Goal: Download file/media

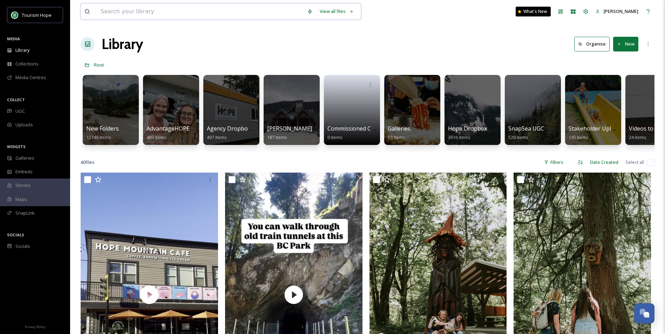
click at [206, 12] on input at bounding box center [200, 11] width 207 height 15
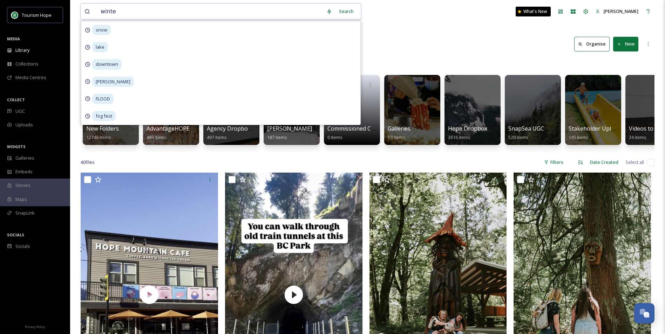
type input "winter"
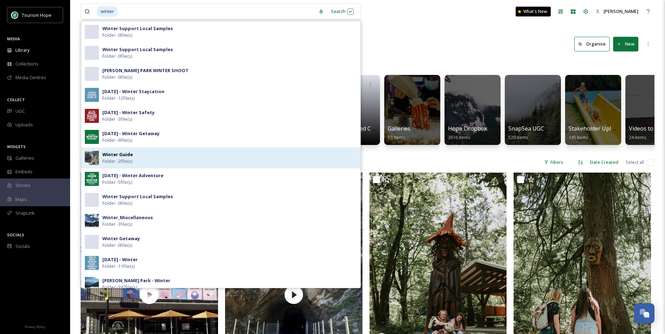
click at [115, 154] on strong "Winter Guide" at bounding box center [117, 154] width 31 height 6
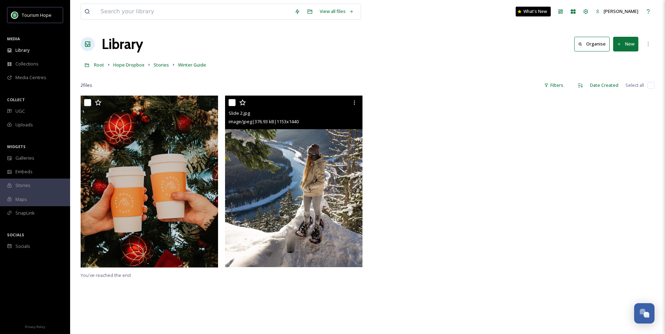
click at [333, 201] on img at bounding box center [293, 181] width 137 height 171
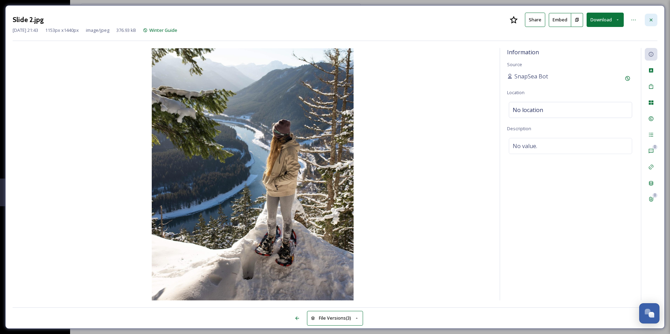
click at [651, 18] on icon at bounding box center [652, 20] width 6 height 6
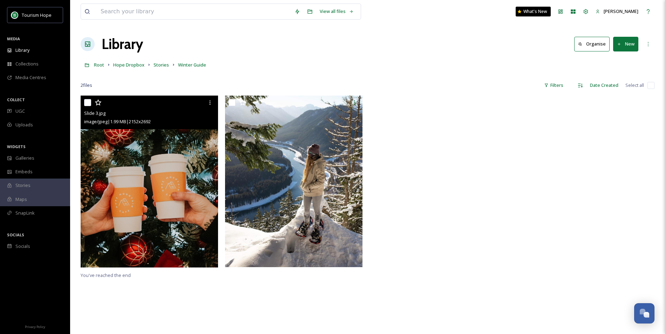
click at [128, 175] on img at bounding box center [149, 182] width 137 height 172
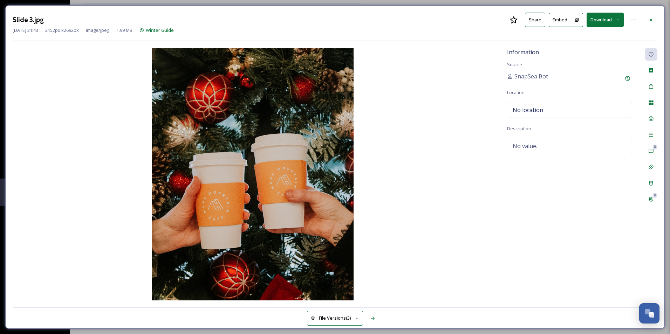
click at [598, 20] on button "Download" at bounding box center [605, 20] width 37 height 14
click at [592, 33] on span "Download Original (2152 x 2692)" at bounding box center [587, 36] width 66 height 7
click at [651, 21] on icon at bounding box center [652, 20] width 6 height 6
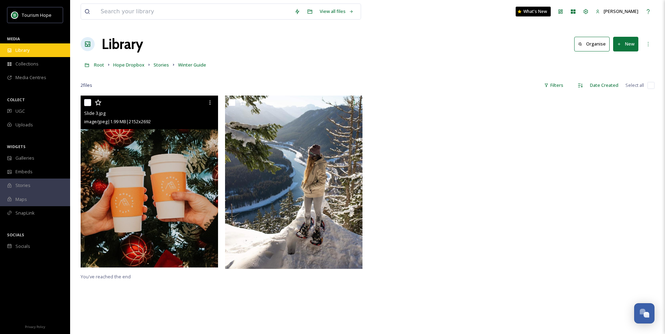
click at [37, 52] on div "Library" at bounding box center [35, 50] width 70 height 14
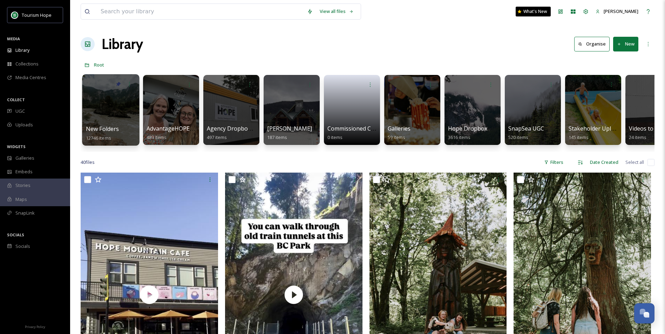
click at [125, 115] on div at bounding box center [110, 110] width 57 height 72
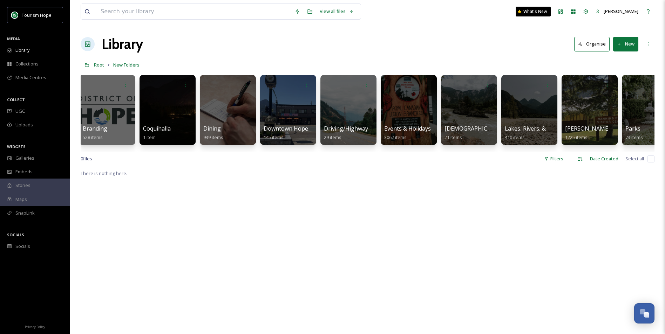
scroll to position [0, 249]
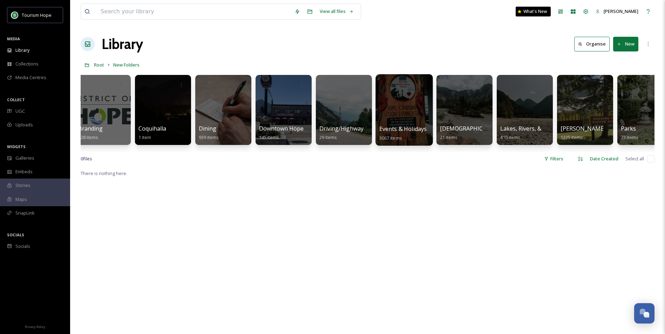
click at [410, 90] on div at bounding box center [404, 84] width 50 height 13
click at [394, 120] on div at bounding box center [404, 110] width 57 height 72
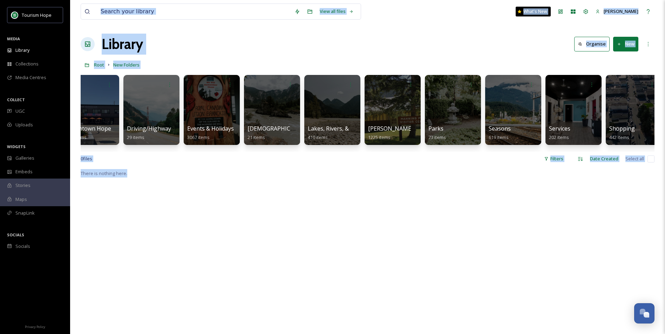
scroll to position [0, 494]
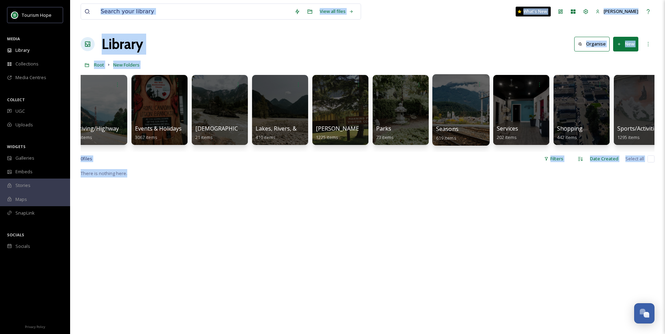
click at [452, 101] on div at bounding box center [460, 110] width 57 height 72
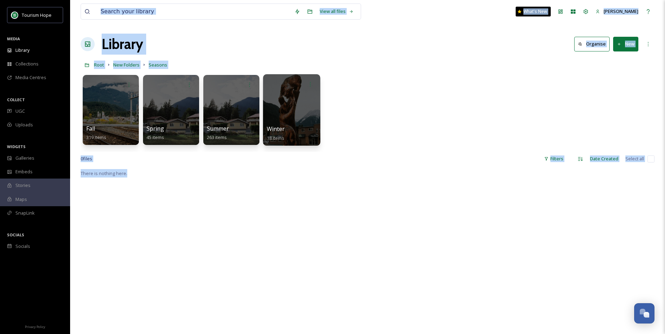
click at [288, 101] on div at bounding box center [291, 110] width 57 height 72
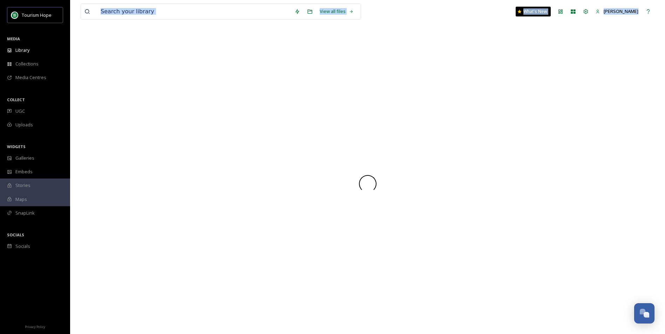
click at [288, 101] on div at bounding box center [368, 184] width 574 height 301
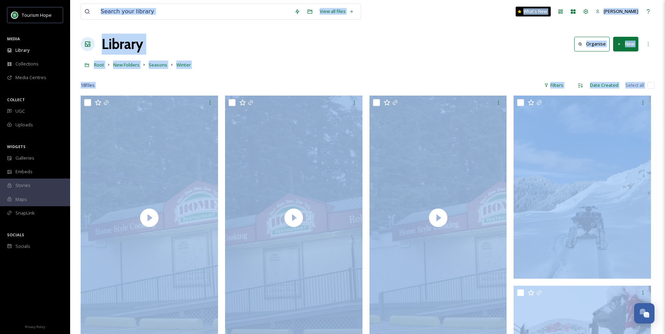
click at [352, 46] on div "Library Organise New" at bounding box center [368, 44] width 574 height 21
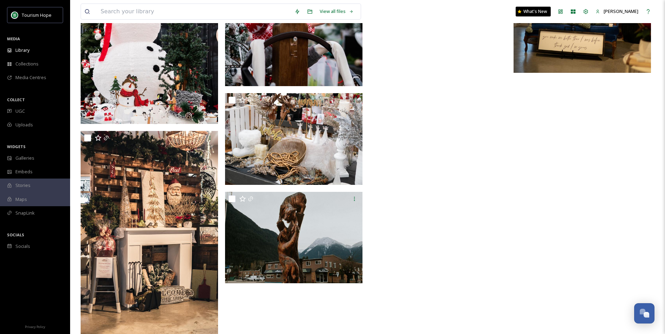
scroll to position [701, 0]
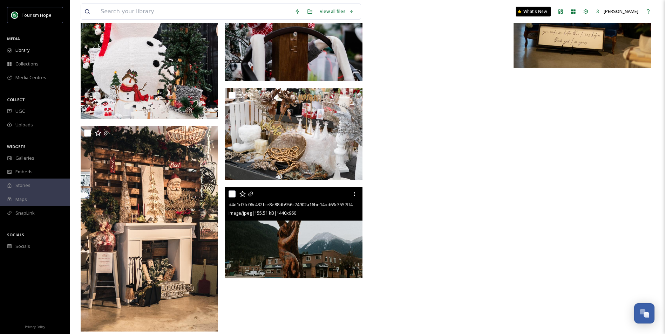
click at [289, 254] on img at bounding box center [293, 233] width 137 height 92
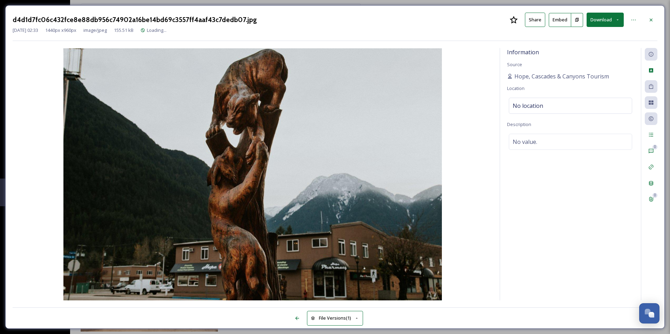
click at [596, 21] on button "Download" at bounding box center [605, 20] width 37 height 14
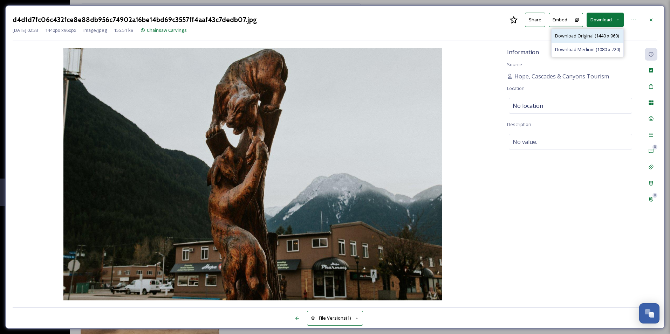
click at [590, 39] on span "Download Original (1440 x 960)" at bounding box center [587, 36] width 64 height 7
drag, startPoint x: 428, startPoint y: 17, endPoint x: 481, endPoint y: 23, distance: 53.6
click at [428, 17] on div "d4d1d7fc06c432fce8e88db956c74902a16be14bd69c3557ff4aaf43c7dedb07.jpg Share Embe…" at bounding box center [335, 20] width 645 height 14
click at [654, 18] on icon at bounding box center [652, 20] width 6 height 6
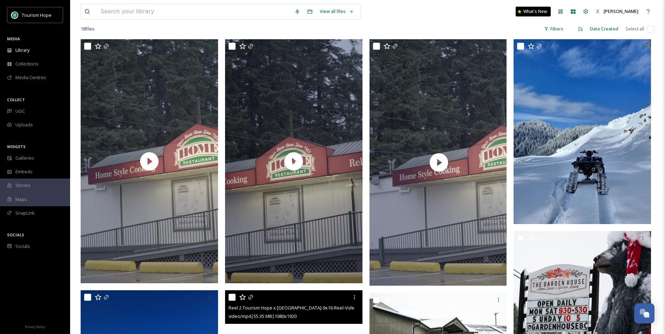
scroll to position [35, 0]
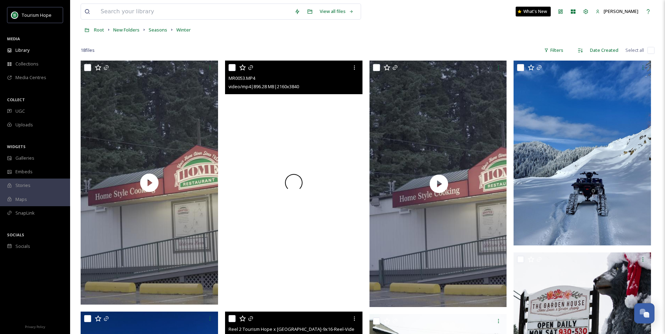
click at [297, 192] on div at bounding box center [293, 183] width 137 height 244
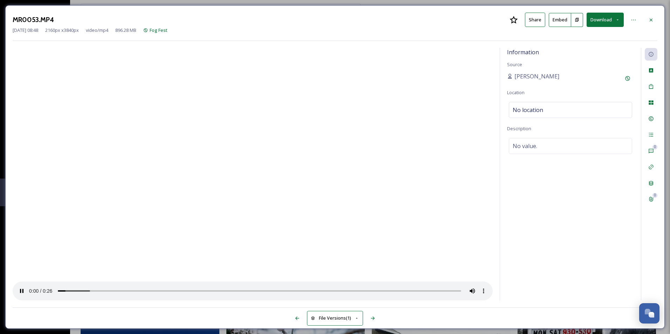
click at [649, 18] on icon at bounding box center [652, 20] width 6 height 6
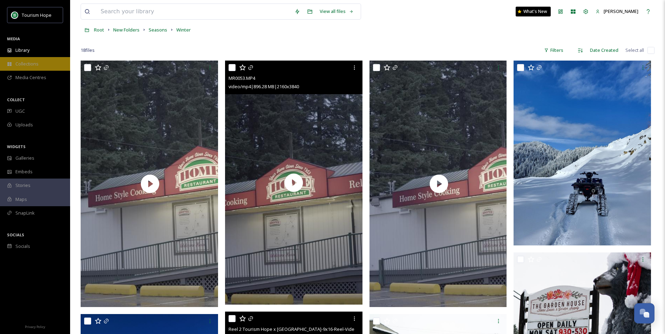
click at [23, 65] on span "Collections" at bounding box center [26, 64] width 23 height 7
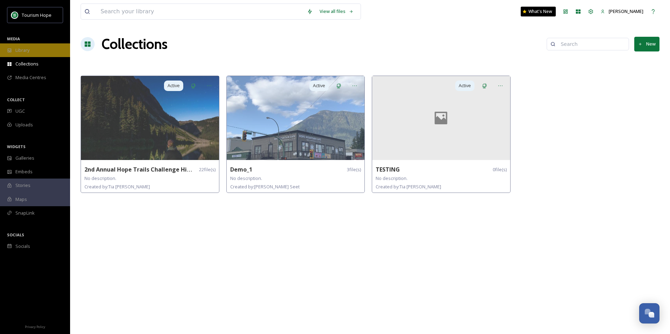
click at [24, 50] on span "Library" at bounding box center [22, 50] width 14 height 7
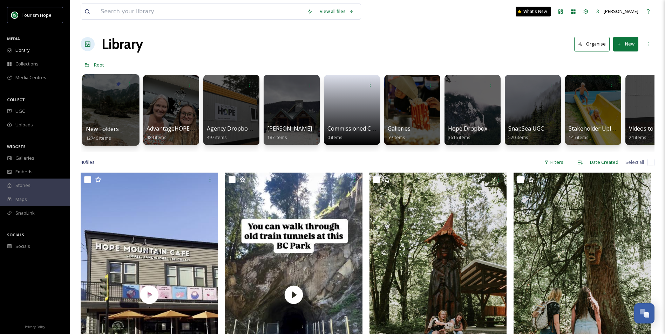
click at [114, 106] on div at bounding box center [110, 110] width 57 height 72
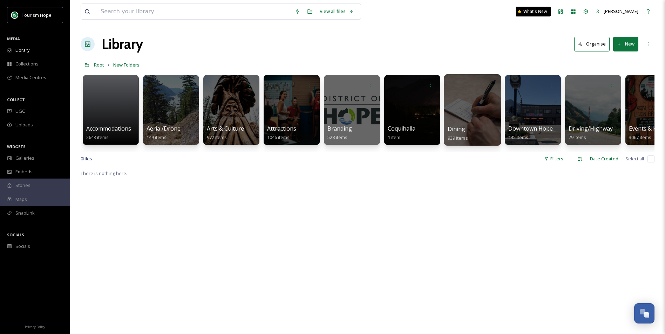
click at [490, 133] on div "Dining 939 items" at bounding box center [473, 134] width 50 height 18
click at [475, 110] on div at bounding box center [472, 110] width 57 height 72
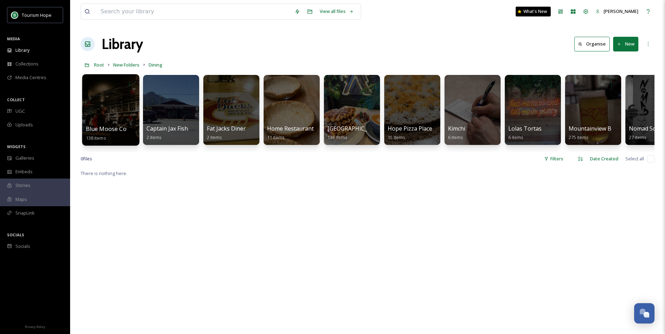
click at [111, 123] on div at bounding box center [110, 110] width 57 height 72
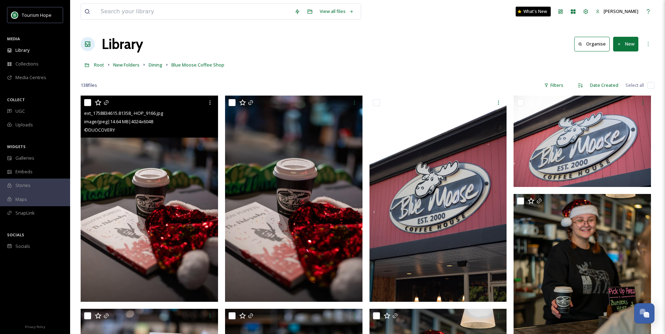
click at [176, 223] on img at bounding box center [149, 199] width 137 height 207
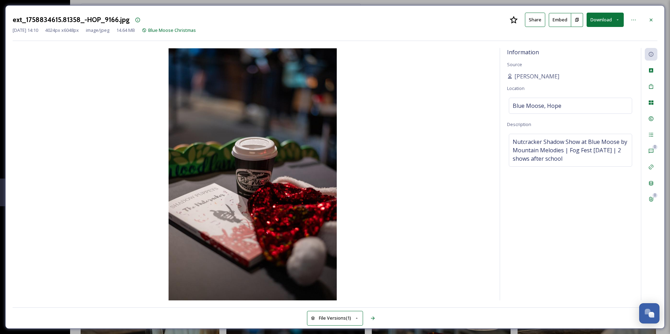
click at [601, 21] on button "Download" at bounding box center [605, 20] width 37 height 14
click at [602, 39] on span "Download Original (4024 x 6048)" at bounding box center [587, 36] width 66 height 7
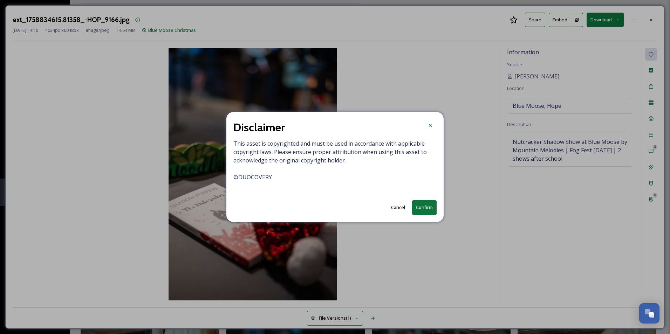
click at [424, 208] on button "Confirm" at bounding box center [424, 208] width 25 height 14
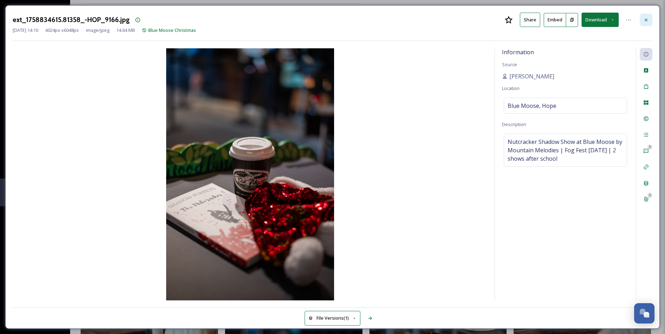
click at [650, 17] on div at bounding box center [646, 20] width 13 height 13
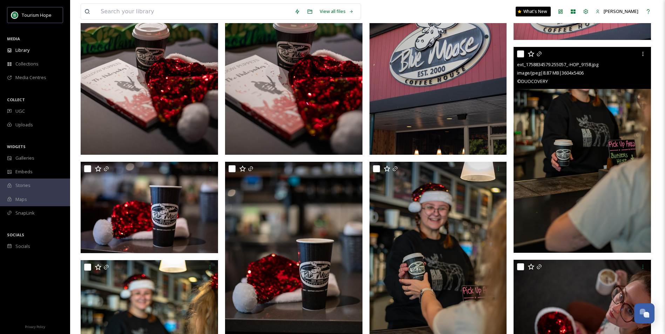
scroll to position [210, 0]
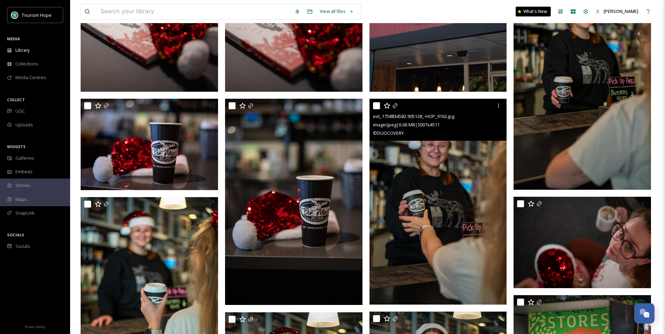
click at [454, 169] on img at bounding box center [438, 202] width 137 height 206
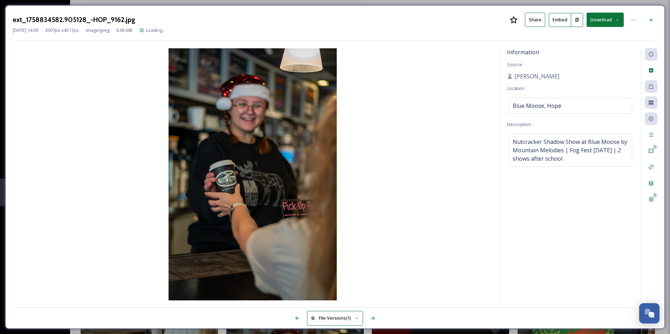
click at [599, 18] on button "Download" at bounding box center [605, 20] width 37 height 14
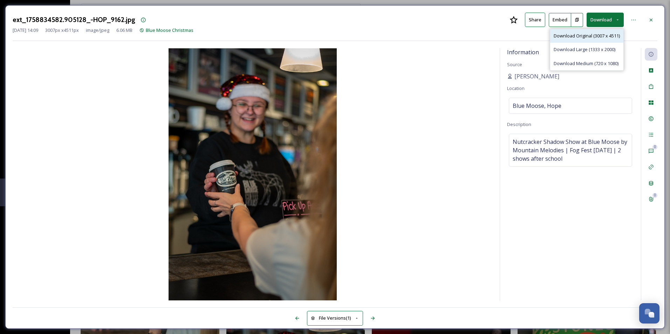
click at [595, 35] on span "Download Original (3007 x 4511)" at bounding box center [587, 36] width 66 height 7
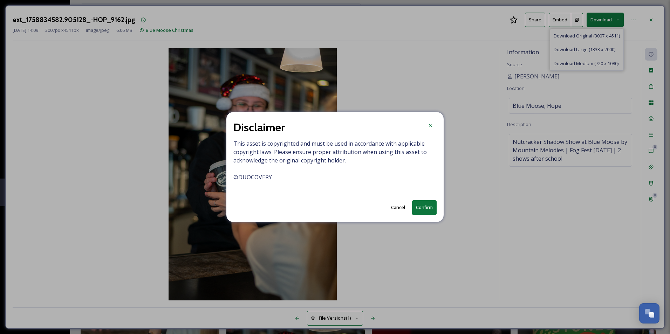
click at [425, 209] on button "Confirm" at bounding box center [424, 208] width 25 height 14
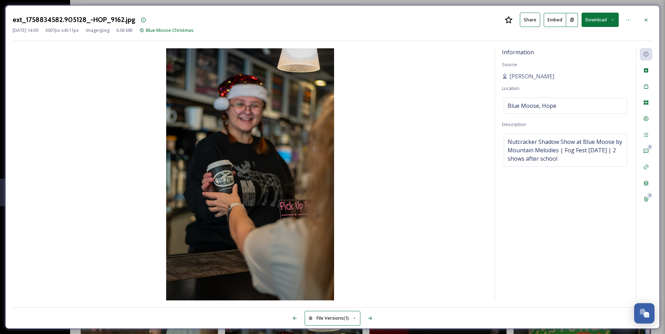
click at [448, 15] on div "ext_1758834582.905128_-HOP_9162.jpg Share Embed Download" at bounding box center [333, 20] width 640 height 14
click at [644, 20] on icon at bounding box center [646, 20] width 6 height 6
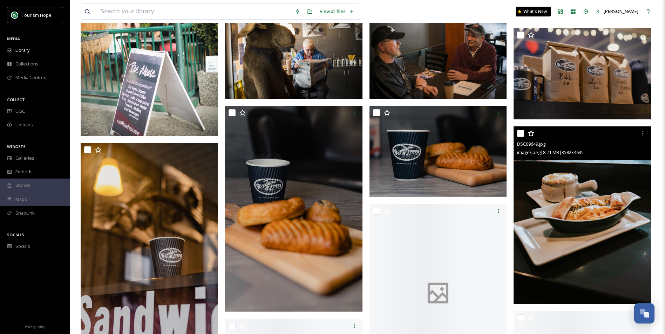
scroll to position [2314, 0]
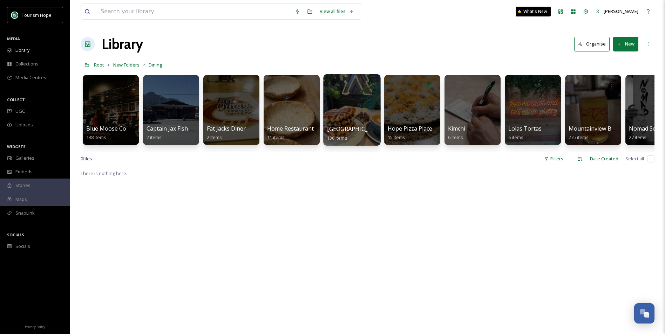
click at [332, 96] on div at bounding box center [351, 110] width 57 height 72
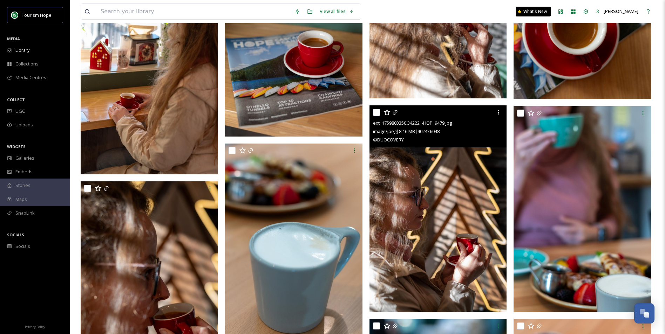
scroll to position [3822, 0]
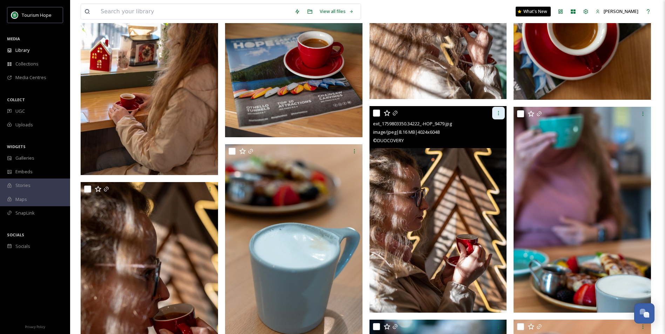
click at [500, 112] on icon at bounding box center [499, 113] width 6 height 6
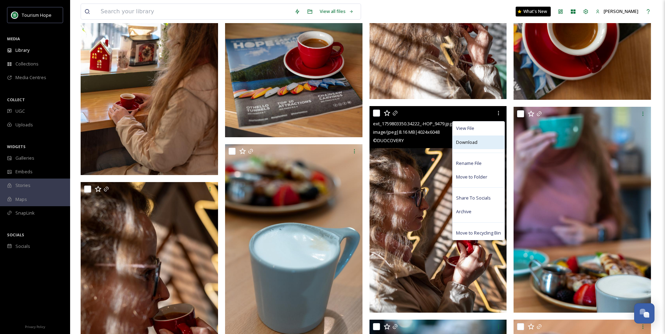
click at [479, 140] on div "Download" at bounding box center [479, 143] width 52 height 14
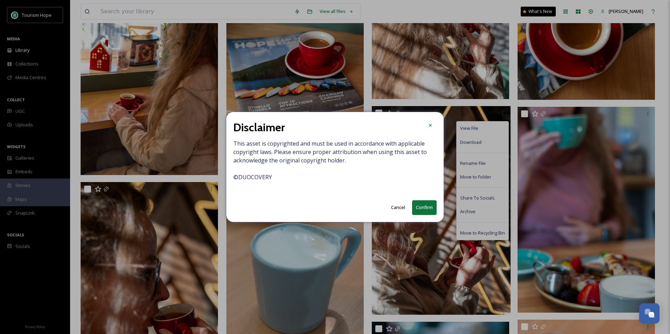
click at [418, 208] on button "Confirm" at bounding box center [424, 208] width 25 height 14
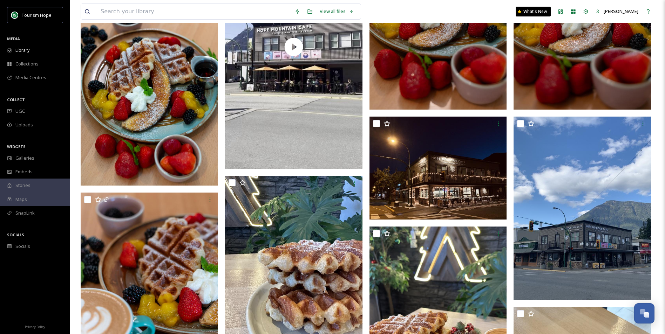
scroll to position [4733, 0]
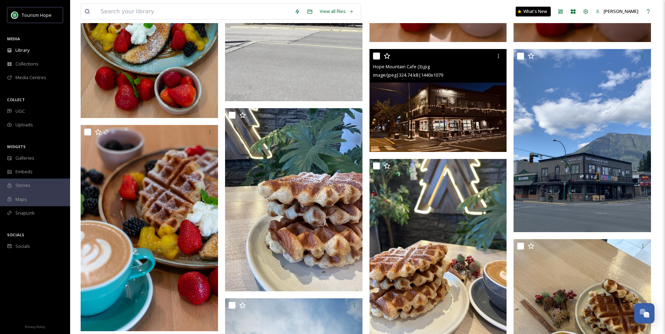
click at [449, 115] on img at bounding box center [438, 100] width 137 height 103
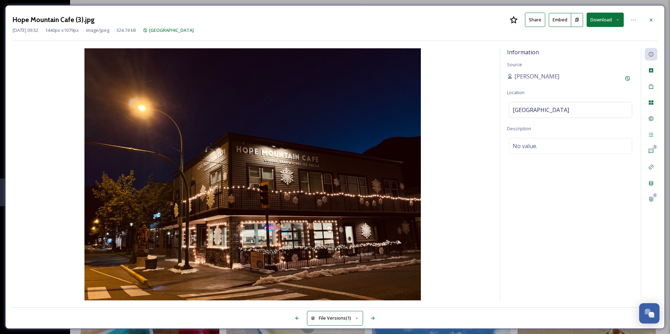
click at [603, 22] on button "Download" at bounding box center [605, 20] width 37 height 14
click at [591, 39] on span "Download Original (1440 x 1079)" at bounding box center [587, 36] width 66 height 7
click at [652, 18] on icon at bounding box center [652, 20] width 6 height 6
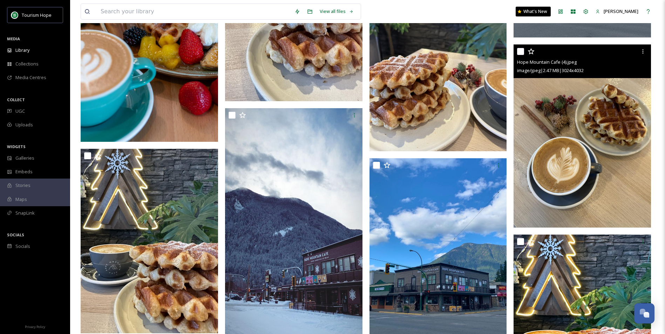
scroll to position [5084, 0]
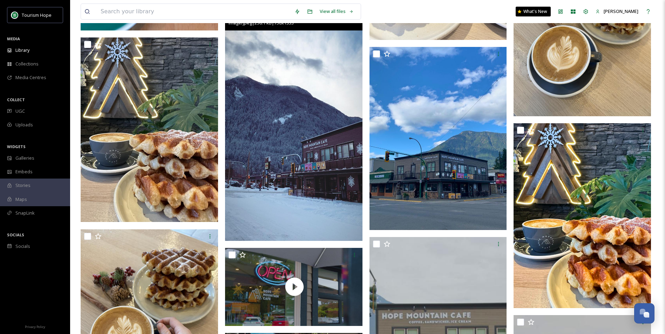
click at [317, 77] on img at bounding box center [293, 119] width 137 height 244
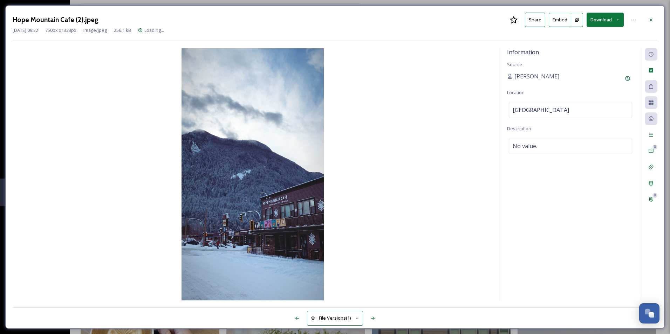
click at [608, 18] on button "Download" at bounding box center [605, 20] width 37 height 14
click at [592, 35] on span "Download Original (750 x 1333)" at bounding box center [587, 36] width 64 height 7
click at [430, 12] on div "Hope Mountain Cafe (2).jpeg Share Embed Download [DATE] 09:32 750 px x 1333 px …" at bounding box center [335, 167] width 660 height 324
click at [654, 20] on div at bounding box center [651, 20] width 13 height 13
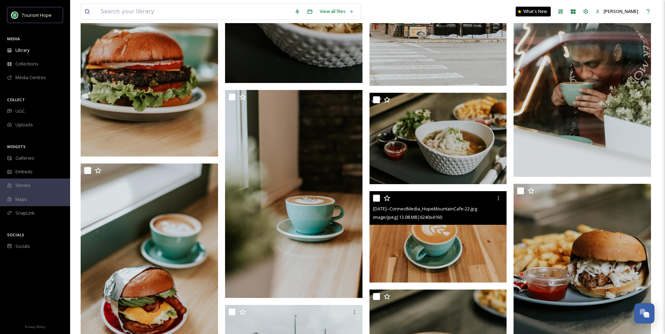
scroll to position [6206, 0]
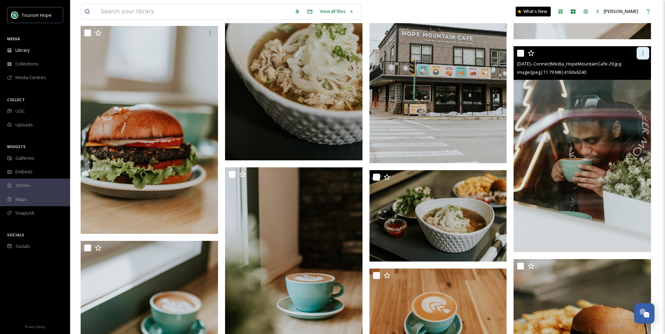
click at [647, 51] on div at bounding box center [643, 53] width 13 height 13
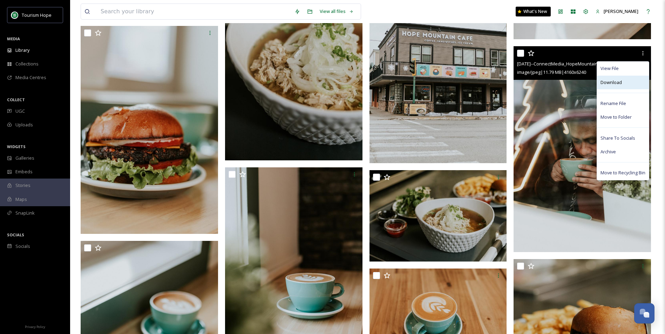
click at [618, 79] on span "Download" at bounding box center [611, 82] width 21 height 7
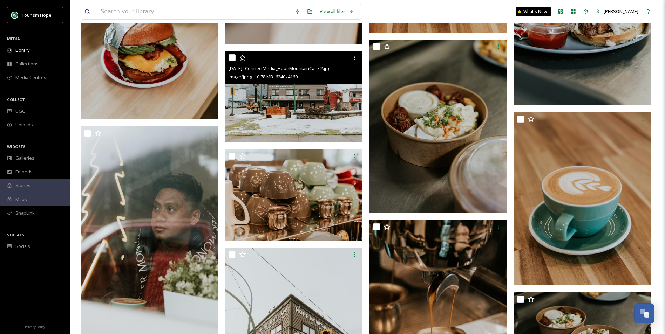
scroll to position [6521, 0]
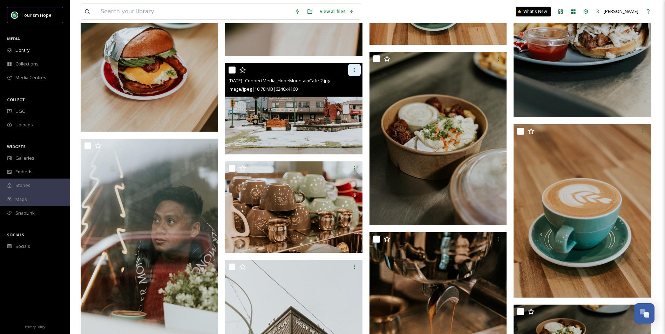
click at [352, 72] on icon at bounding box center [355, 70] width 6 height 6
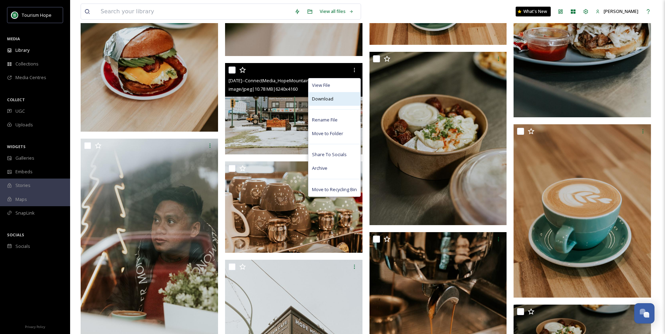
click at [332, 101] on span "Download" at bounding box center [322, 99] width 21 height 7
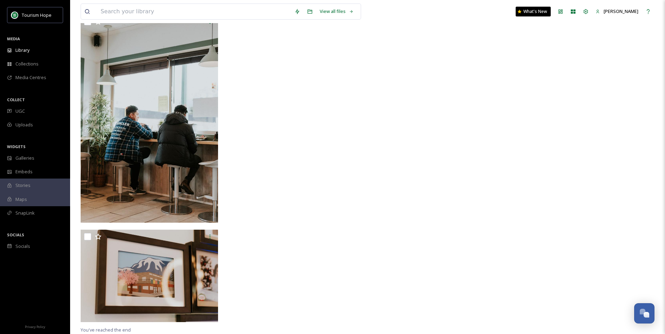
scroll to position [7252, 0]
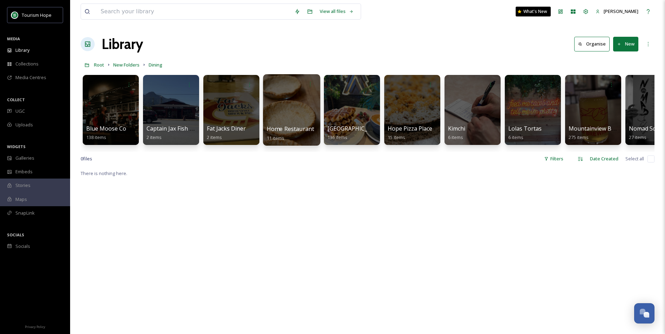
click at [292, 106] on div at bounding box center [291, 110] width 57 height 72
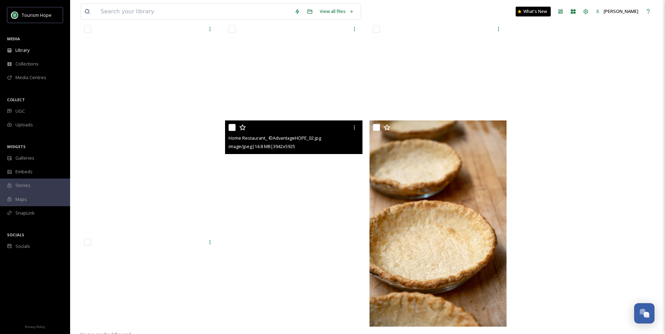
scroll to position [330, 0]
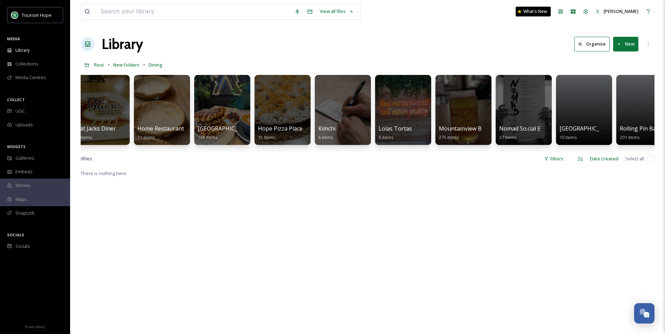
scroll to position [0, 135]
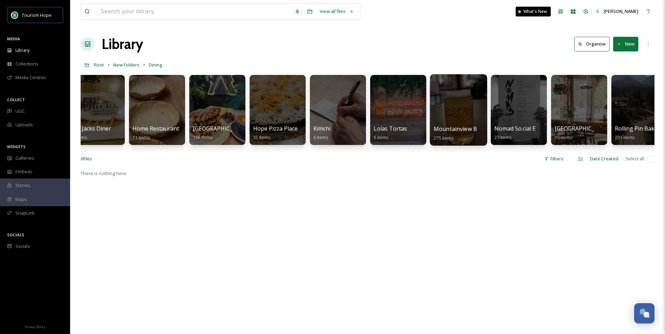
click at [456, 95] on div at bounding box center [458, 110] width 57 height 72
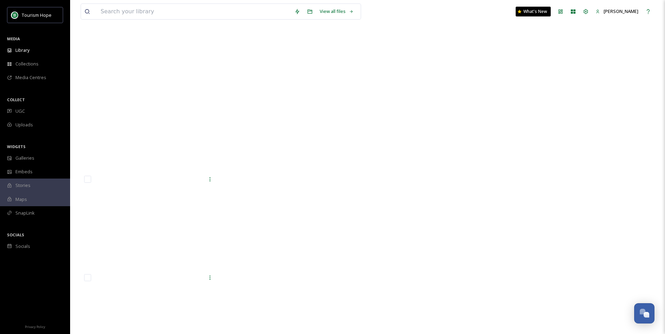
scroll to position [12665, 0]
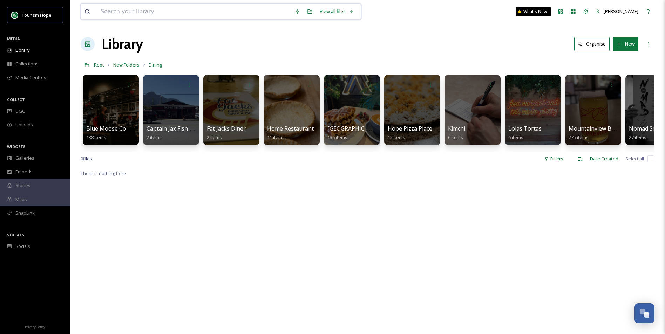
click at [150, 9] on input at bounding box center [194, 11] width 194 height 15
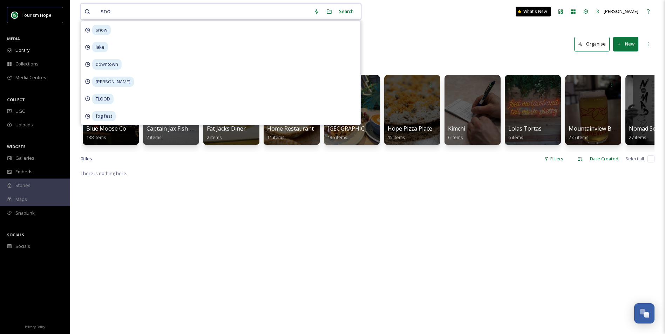
type input "snow"
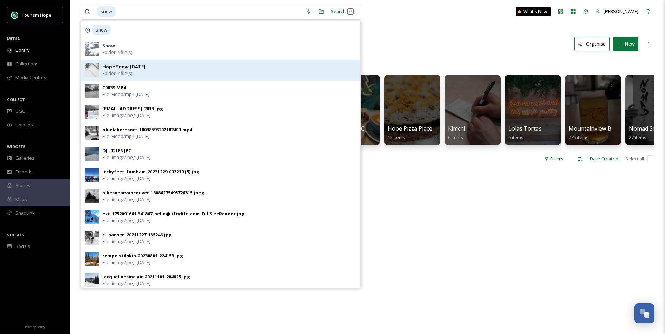
click at [165, 66] on div "Hope Snow [DATE] Folder - 4 file(s)" at bounding box center [229, 69] width 255 height 13
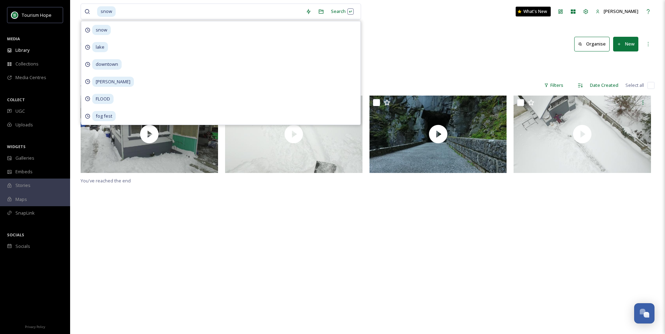
click at [326, 241] on div "You've reached the end" at bounding box center [368, 263] width 574 height 334
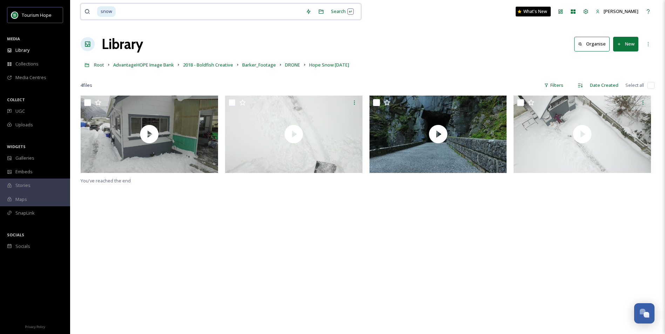
click at [143, 13] on input at bounding box center [209, 11] width 186 height 15
drag, startPoint x: 143, startPoint y: 13, endPoint x: 41, endPoint y: 19, distance: 101.8
click at [41, 19] on div "Tourism Hope MEDIA Library Collections Media Centres COLLECT UGC Uploads WIDGET…" at bounding box center [332, 215] width 665 height 430
type input "s"
type input "snow"
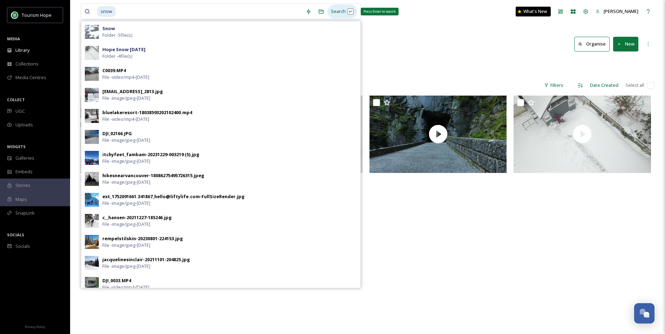
click at [336, 13] on div "Search Press Enter to search" at bounding box center [342, 12] width 30 height 14
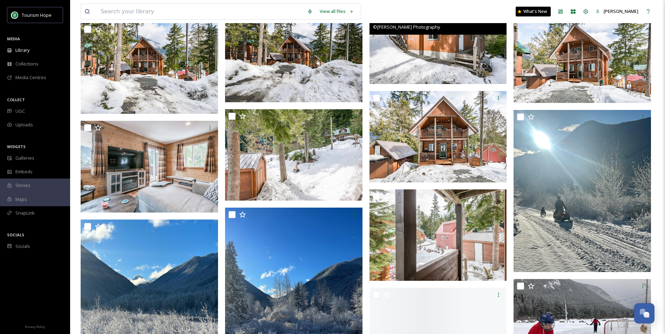
scroll to position [806, 0]
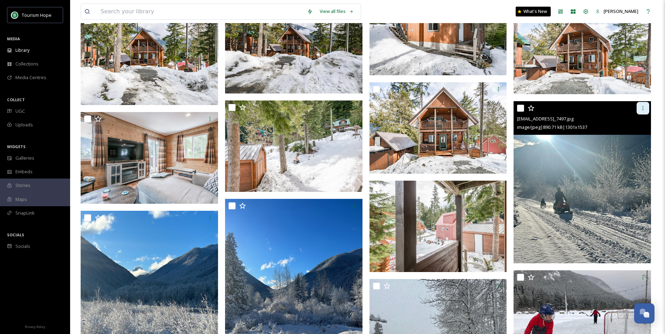
click at [641, 106] on icon at bounding box center [643, 109] width 6 height 6
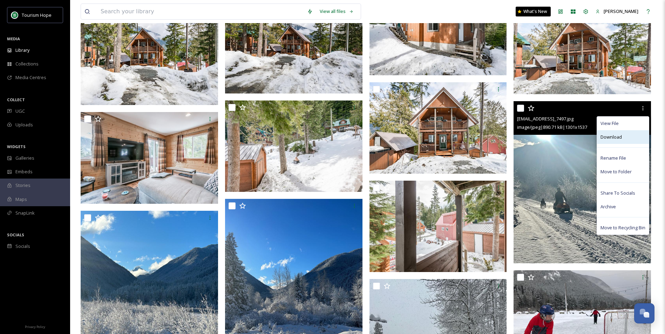
click at [614, 139] on span "Download" at bounding box center [611, 137] width 21 height 7
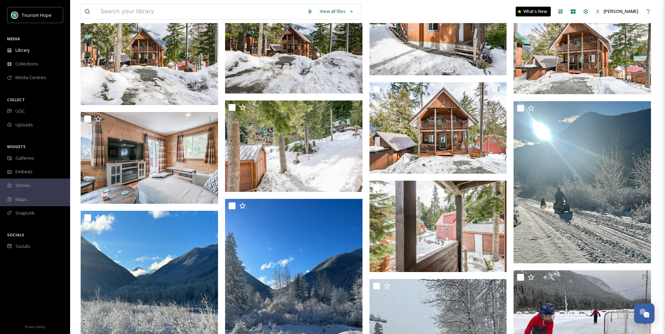
click at [69, 230] on div "Tourism Hope MEDIA Library Collections Media Centres COLLECT UGC Uploads WIDGET…" at bounding box center [35, 130] width 70 height 246
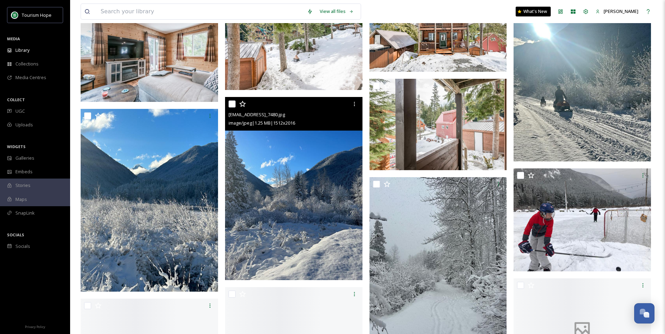
scroll to position [912, 0]
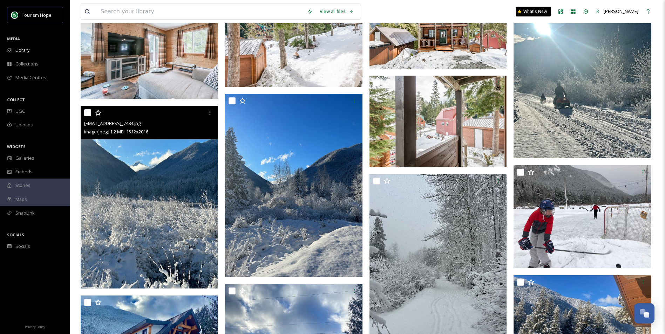
click at [188, 195] on img at bounding box center [149, 197] width 137 height 183
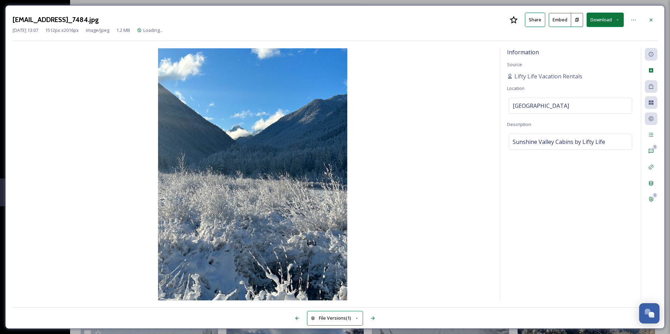
click at [597, 19] on button "Download" at bounding box center [605, 20] width 37 height 14
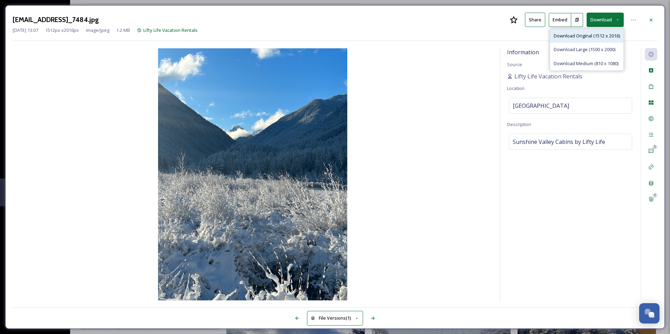
click at [592, 34] on span "Download Original (1512 x 2016)" at bounding box center [587, 36] width 66 height 7
click at [651, 17] on icon at bounding box center [652, 20] width 6 height 6
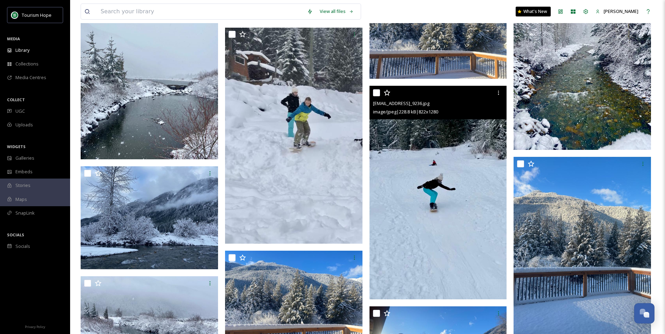
scroll to position [1745, 0]
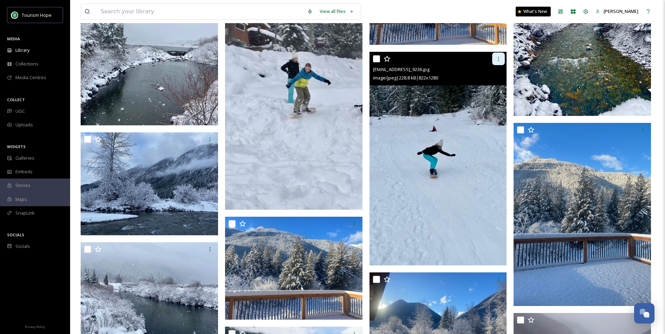
click at [496, 60] on icon at bounding box center [499, 59] width 6 height 6
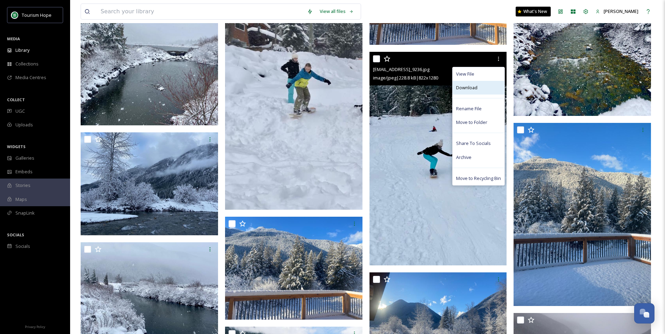
click at [468, 87] on span "Download" at bounding box center [466, 87] width 21 height 7
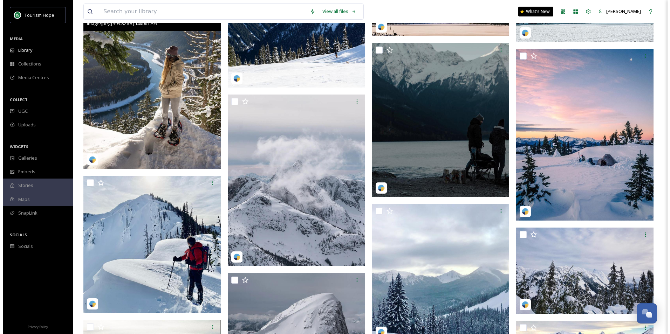
scroll to position [11506, 0]
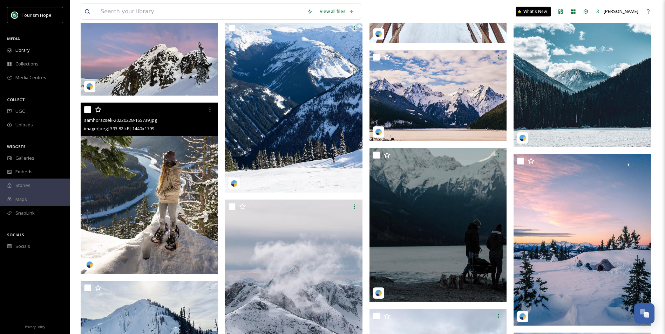
click at [163, 169] on img at bounding box center [149, 188] width 137 height 171
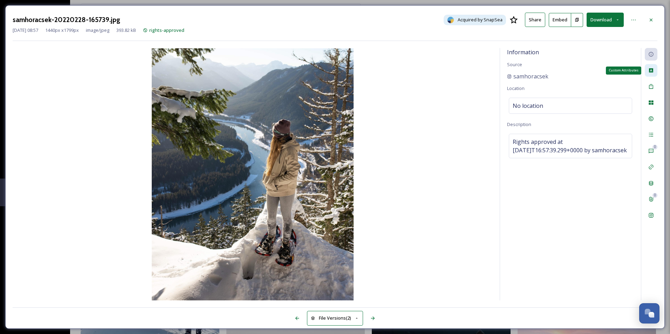
click at [652, 70] on icon at bounding box center [651, 70] width 4 height 4
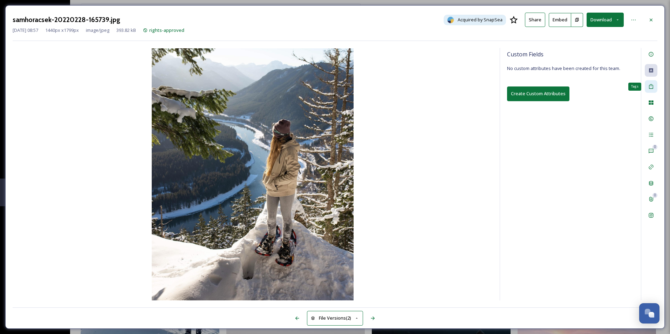
click at [652, 86] on icon at bounding box center [651, 86] width 4 height 5
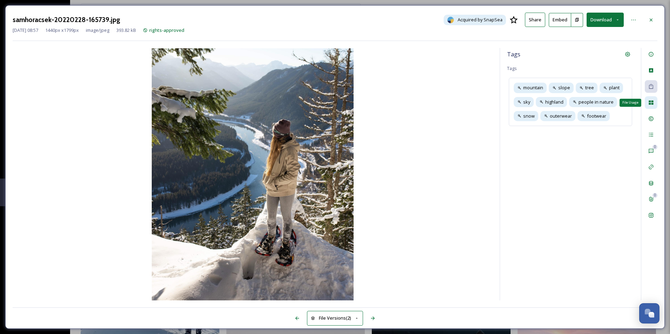
click at [654, 102] on icon at bounding box center [651, 103] width 5 height 4
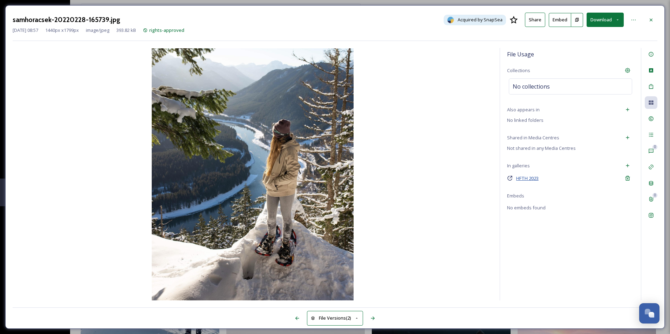
click at [534, 181] on span "HFTH 2023" at bounding box center [527, 178] width 22 height 6
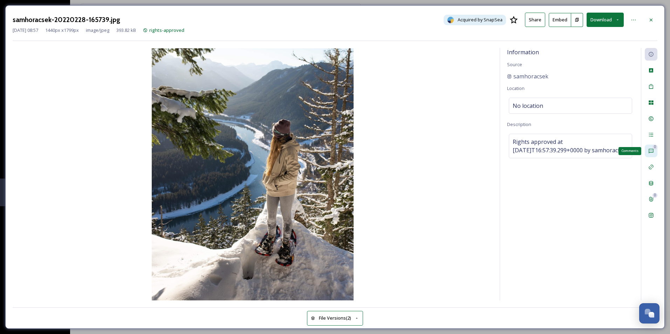
click at [654, 152] on div "0 Comments" at bounding box center [651, 151] width 13 height 13
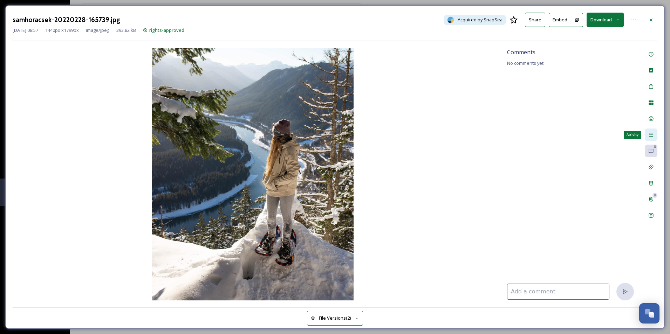
click at [652, 135] on icon at bounding box center [652, 135] width 6 height 6
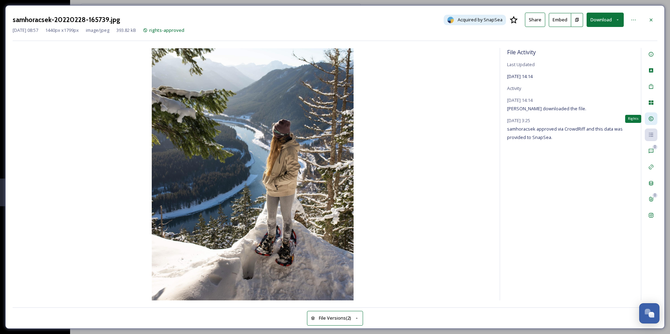
click at [652, 117] on icon at bounding box center [652, 119] width 6 height 6
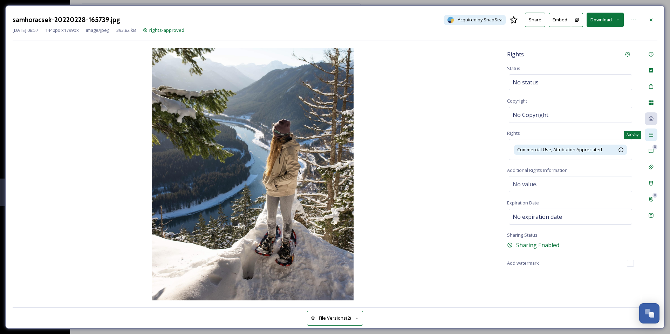
click at [653, 136] on icon at bounding box center [652, 135] width 6 height 6
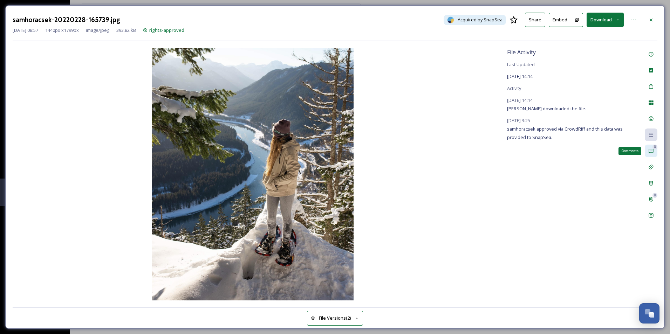
click at [654, 149] on div "0" at bounding box center [655, 147] width 5 height 5
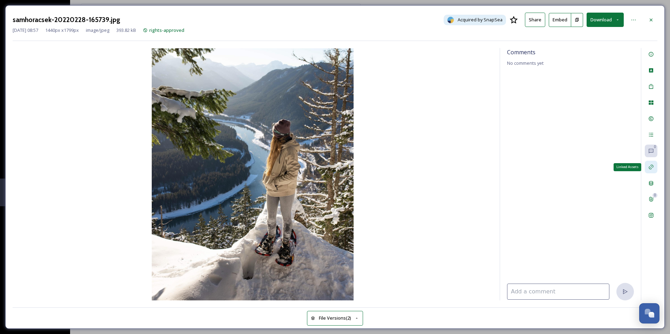
click at [654, 169] on div "Linked Assets" at bounding box center [651, 167] width 13 height 13
click at [549, 111] on div "Related Files Files related to / or linked to this file. There is nothing here." at bounding box center [570, 174] width 141 height 253
click at [651, 197] on icon at bounding box center [652, 199] width 4 height 5
click at [651, 217] on icon at bounding box center [652, 216] width 6 height 6
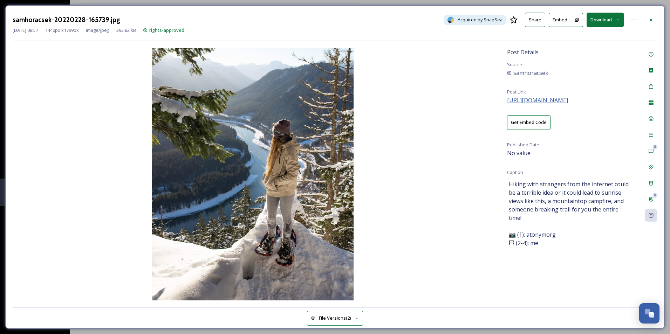
click at [567, 100] on span "[URL][DOMAIN_NAME]" at bounding box center [537, 100] width 61 height 8
click at [609, 20] on button "Download" at bounding box center [605, 20] width 37 height 14
click at [580, 34] on span "Download Original (1440 x 1799)" at bounding box center [587, 36] width 66 height 7
click at [403, 53] on img at bounding box center [253, 174] width 480 height 252
click at [652, 16] on div at bounding box center [651, 20] width 13 height 13
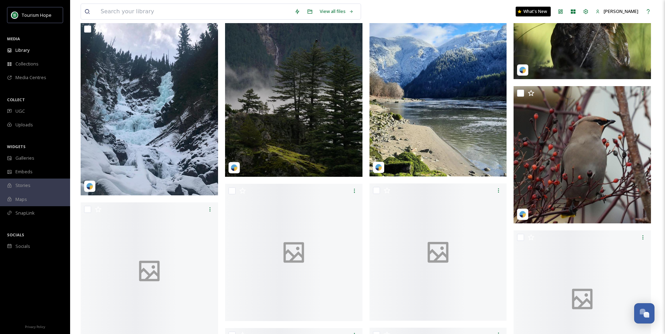
scroll to position [1227, 0]
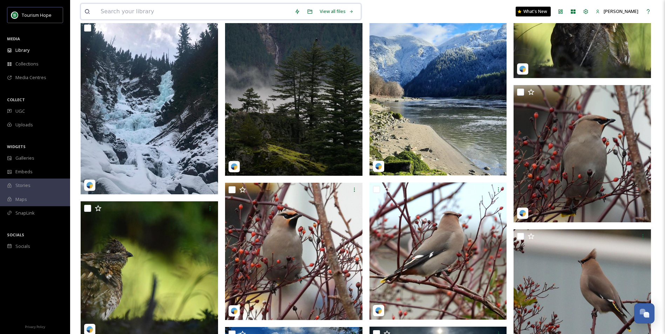
click at [160, 9] on input at bounding box center [194, 11] width 194 height 15
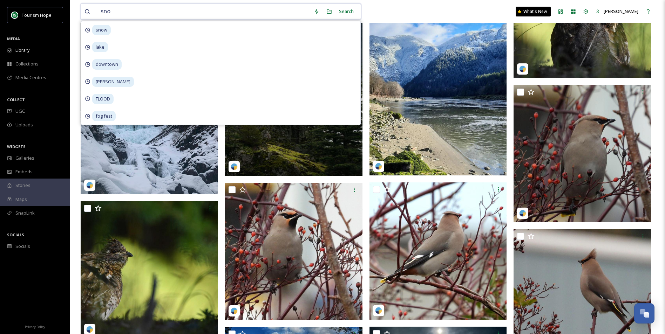
type input "snow"
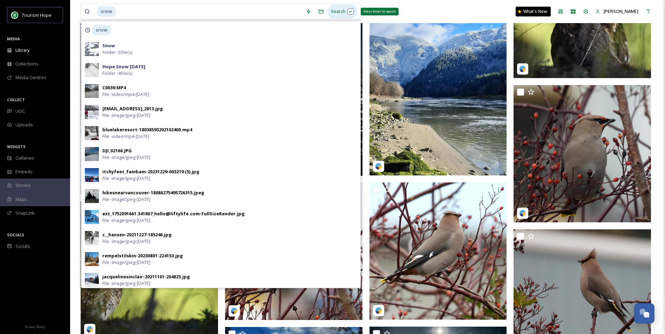
click at [339, 7] on div "Search Press Enter to search" at bounding box center [342, 12] width 30 height 14
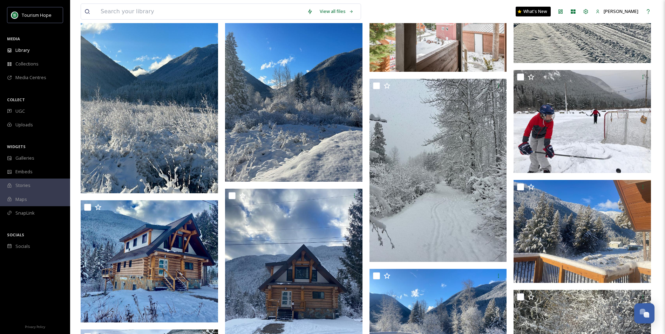
scroll to position [1007, 0]
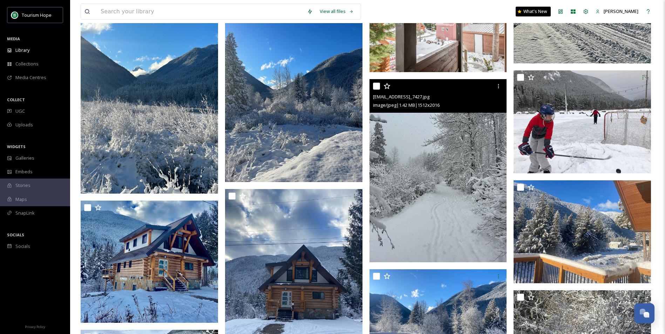
click at [447, 156] on img at bounding box center [438, 170] width 137 height 183
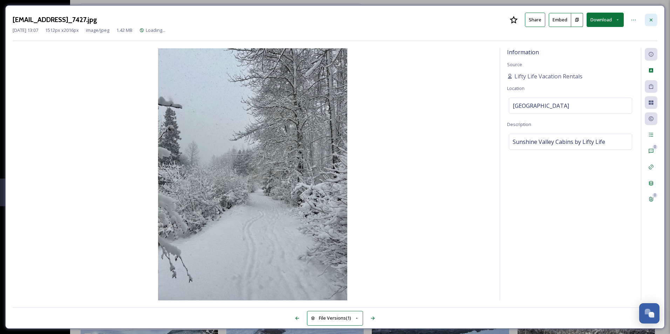
click at [648, 21] on div at bounding box center [651, 20] width 13 height 13
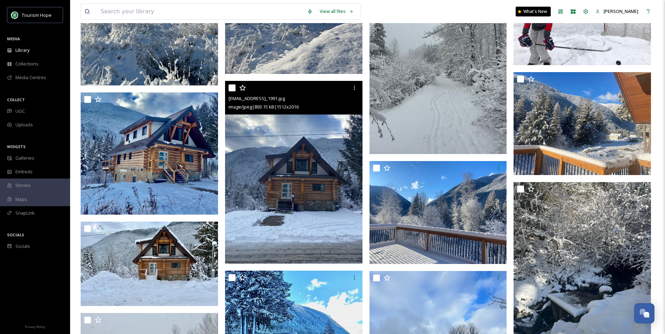
scroll to position [1112, 0]
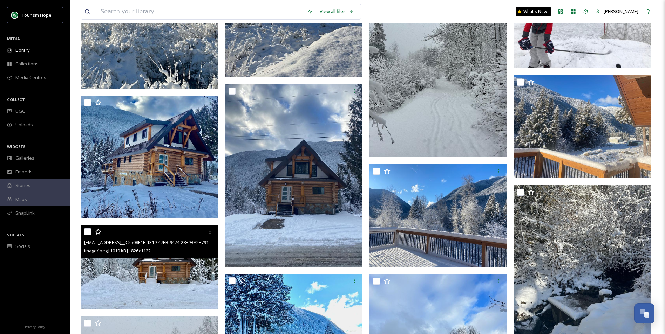
click at [170, 262] on img at bounding box center [149, 267] width 137 height 84
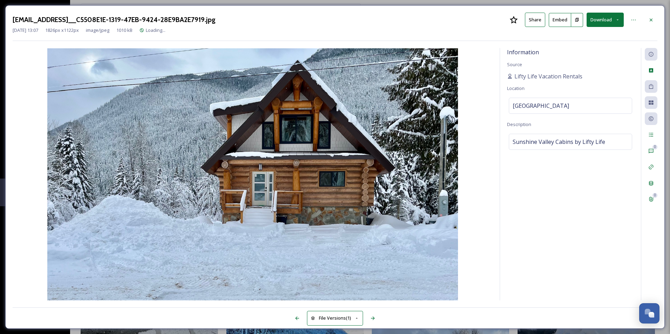
click at [596, 16] on button "Download" at bounding box center [605, 20] width 37 height 14
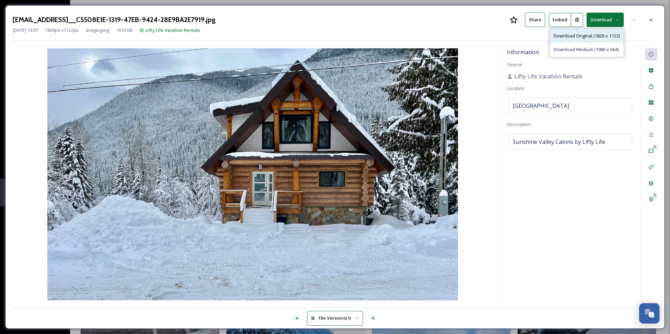
click at [606, 38] on span "Download Original (1826 x 1122)" at bounding box center [587, 36] width 66 height 7
click at [651, 19] on icon at bounding box center [652, 20] width 6 height 6
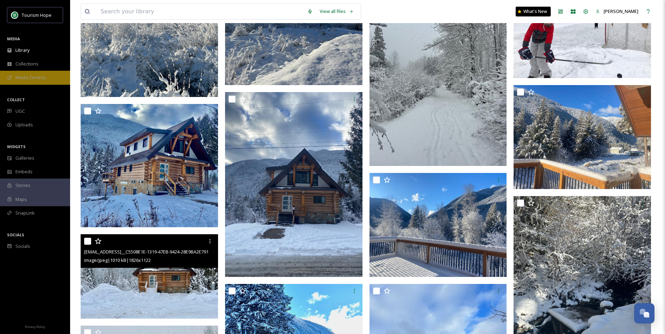
click at [29, 77] on span "Media Centres" at bounding box center [30, 77] width 31 height 7
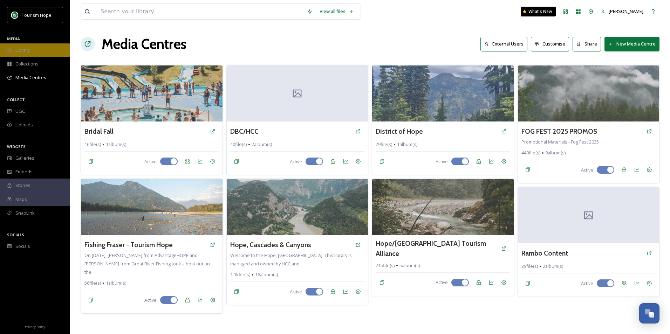
click at [27, 47] on div "Library" at bounding box center [35, 50] width 70 height 14
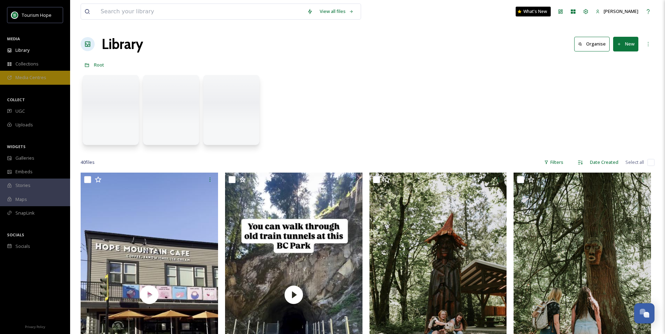
click at [32, 74] on div "Media Centres" at bounding box center [35, 78] width 70 height 14
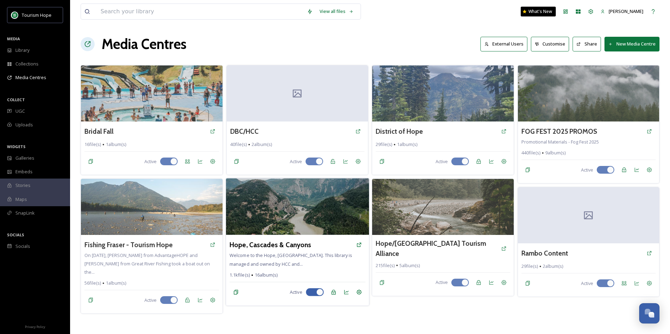
click at [298, 216] on img at bounding box center [297, 206] width 143 height 57
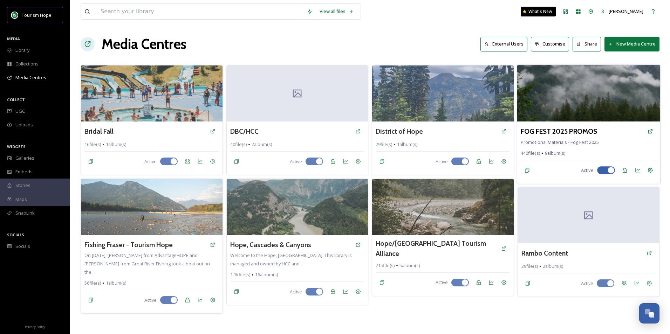
click at [569, 98] on img at bounding box center [588, 93] width 143 height 57
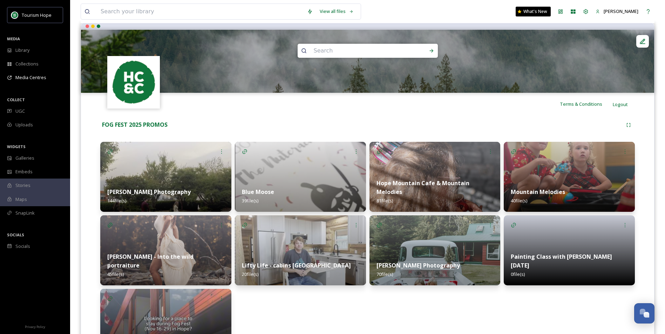
scroll to position [70, 0]
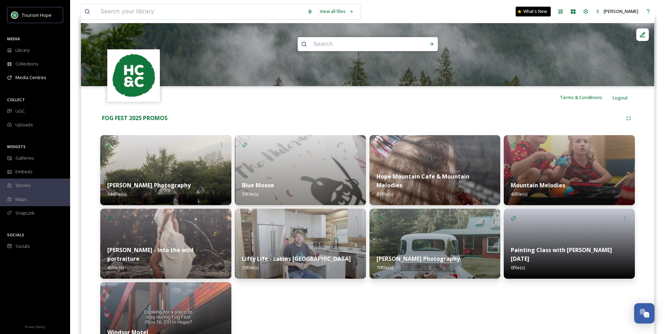
click at [571, 154] on img at bounding box center [569, 170] width 131 height 70
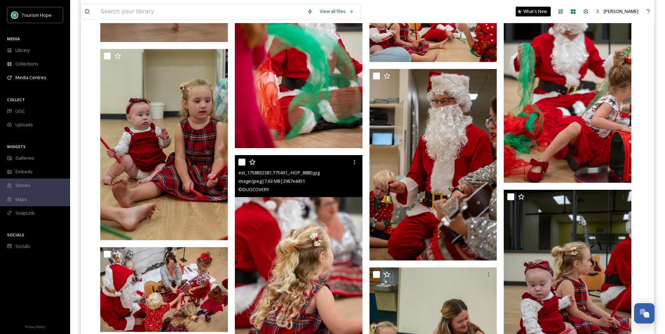
scroll to position [1157, 0]
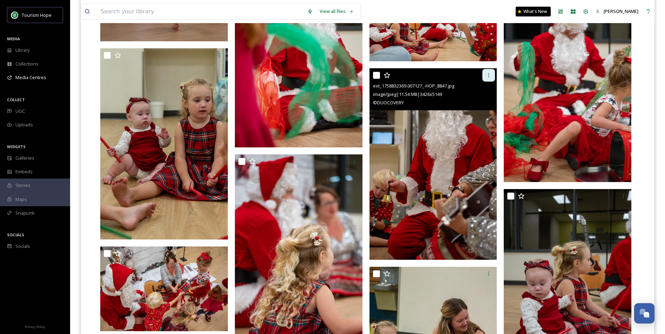
click at [489, 74] on icon at bounding box center [489, 76] width 6 height 6
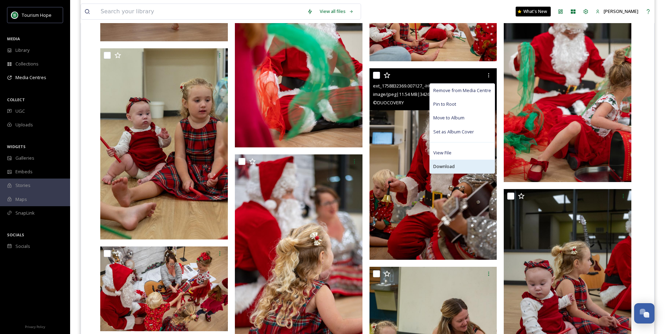
click at [448, 165] on span "Download" at bounding box center [443, 166] width 21 height 7
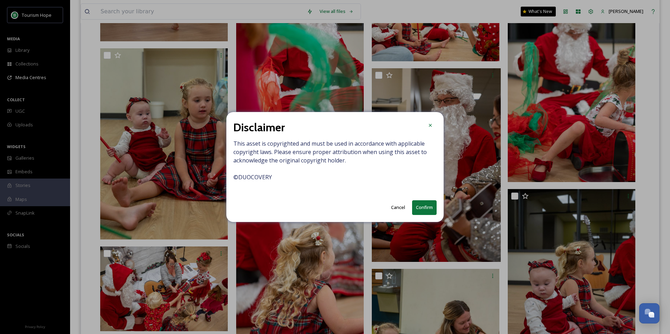
click at [427, 203] on button "Confirm" at bounding box center [424, 208] width 25 height 14
click at [428, 124] on icon at bounding box center [431, 126] width 6 height 6
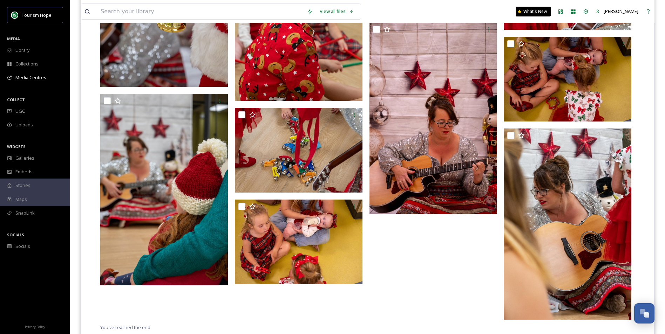
scroll to position [1588, 0]
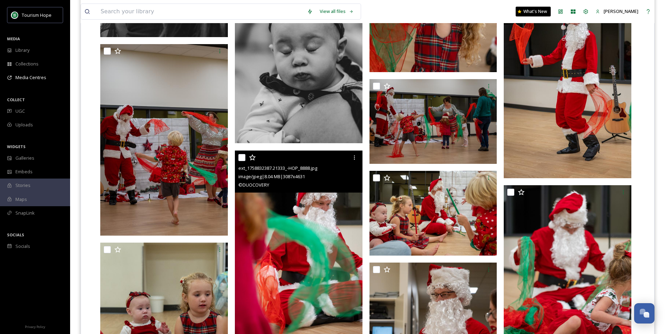
scroll to position [957, 0]
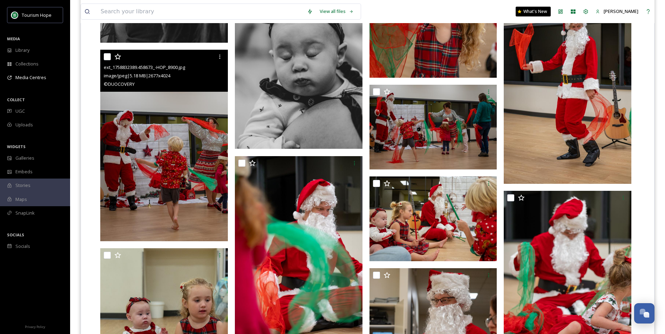
click at [191, 186] on img at bounding box center [164, 146] width 128 height 192
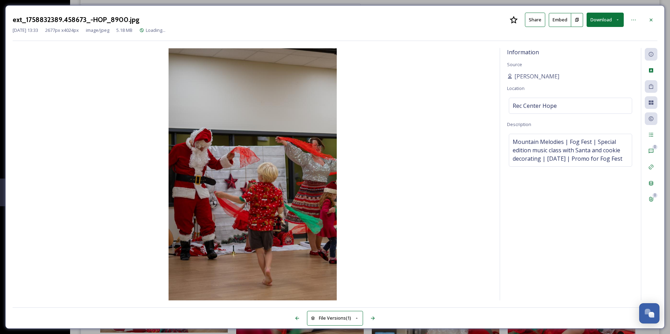
click at [609, 16] on button "Download" at bounding box center [605, 20] width 37 height 14
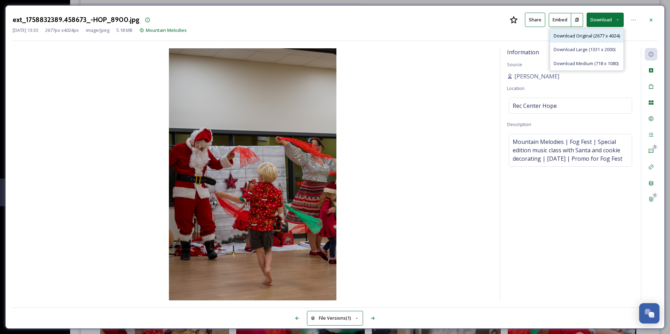
click at [591, 38] on span "Download Original (2677 x 4024)" at bounding box center [587, 36] width 66 height 7
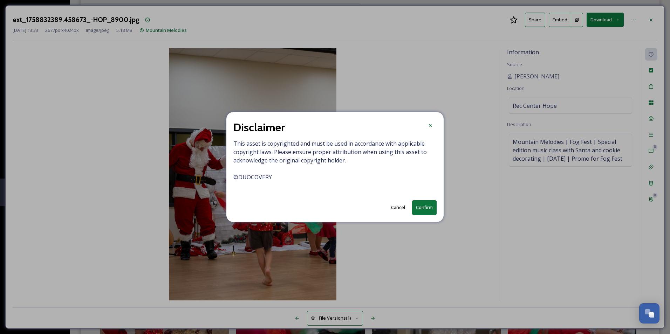
click at [420, 209] on button "Confirm" at bounding box center [424, 208] width 25 height 14
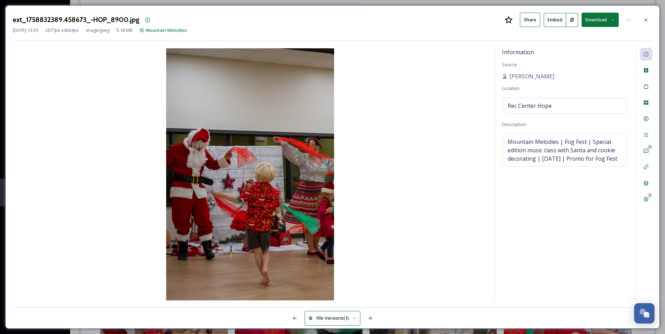
drag, startPoint x: 135, startPoint y: 91, endPoint x: 319, endPoint y: 25, distance: 195.7
click at [135, 90] on img at bounding box center [250, 174] width 475 height 252
